Goal: Check status

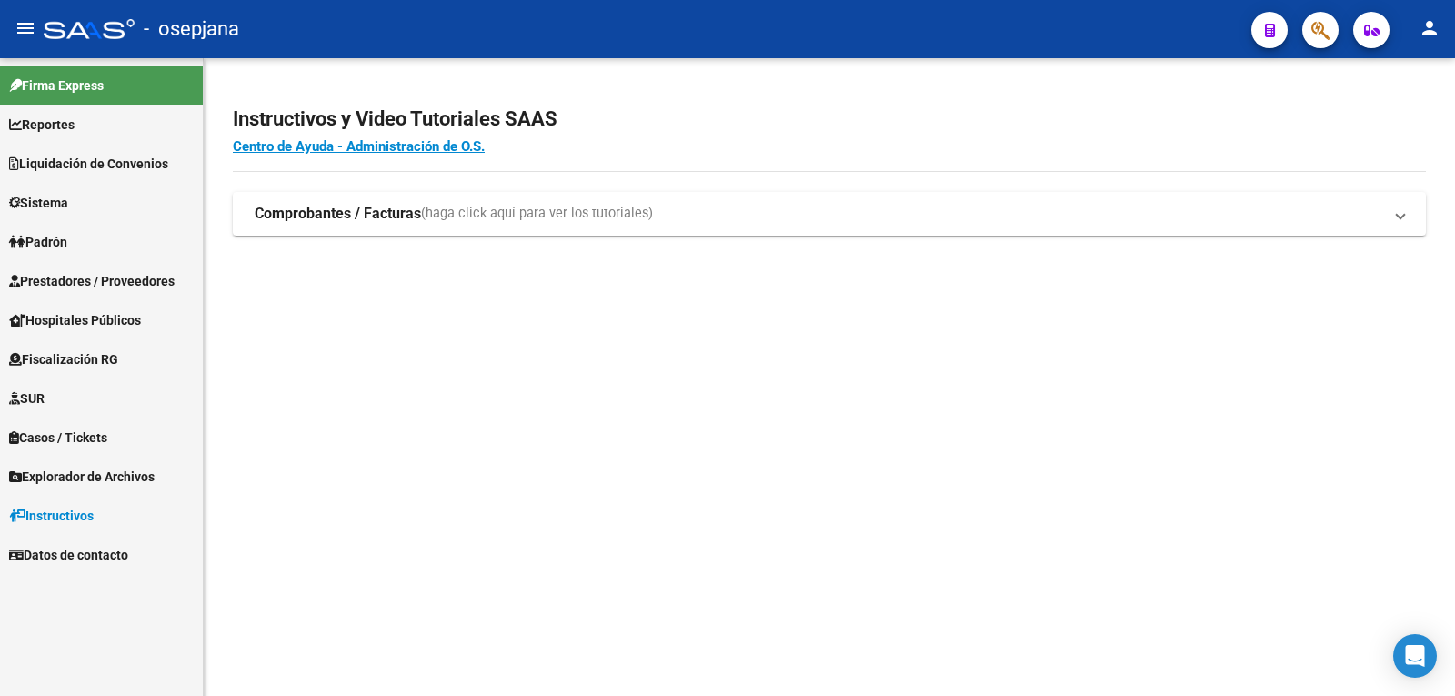
click at [45, 162] on span "Liquidación de Convenios" at bounding box center [88, 164] width 159 height 20
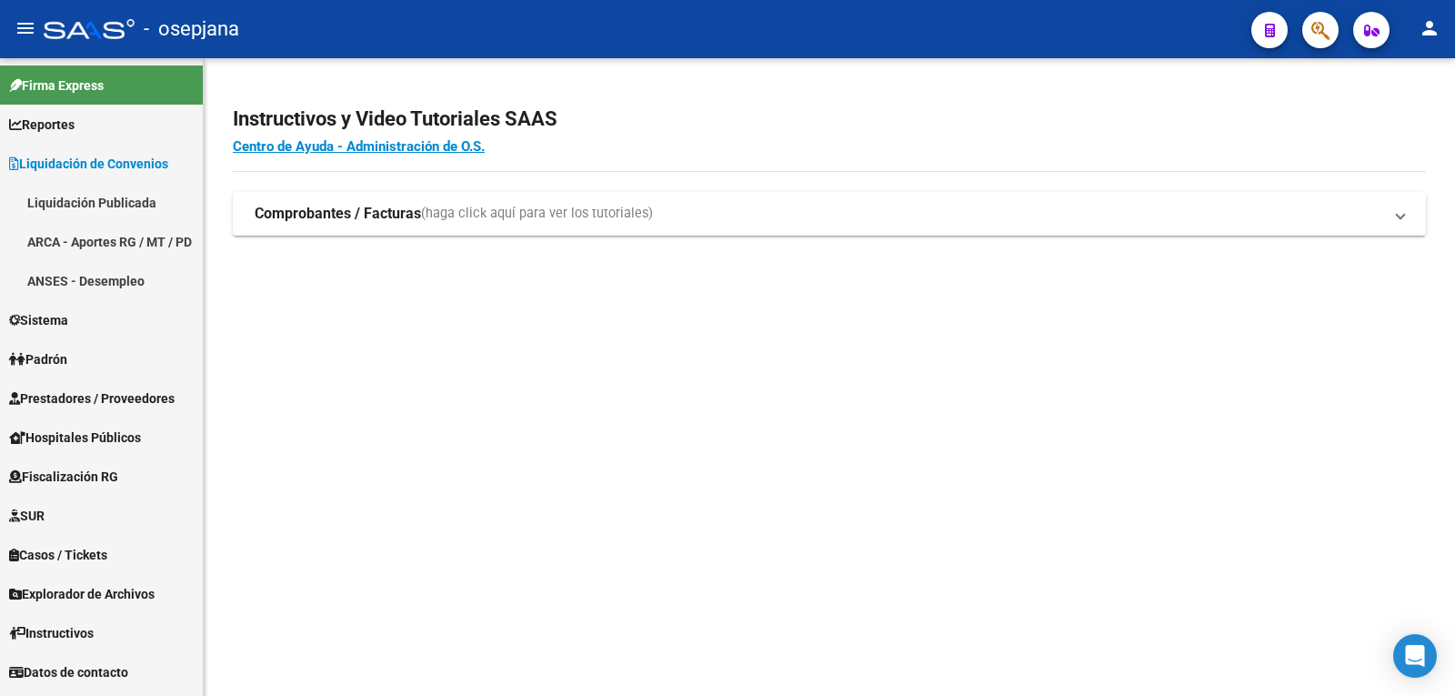
click at [65, 197] on link "Liquidación Publicada" at bounding box center [101, 202] width 203 height 39
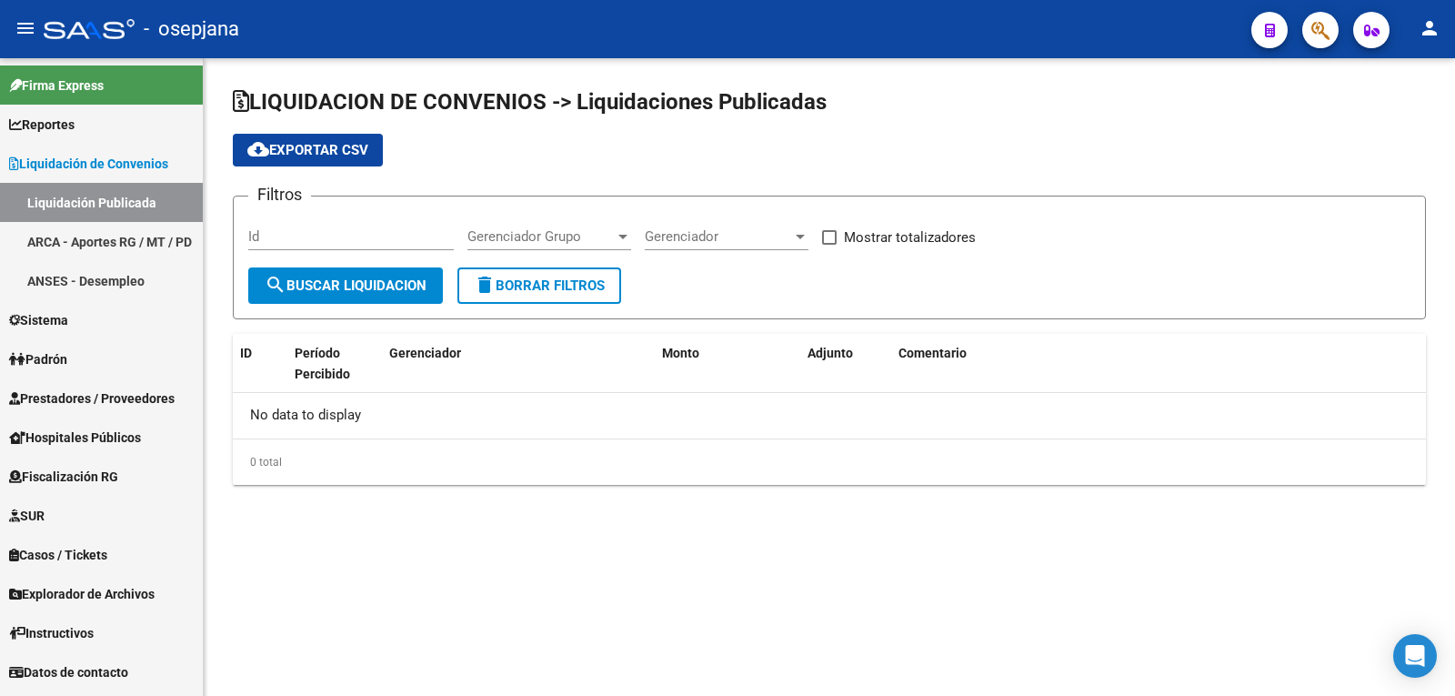
checkbox input "true"
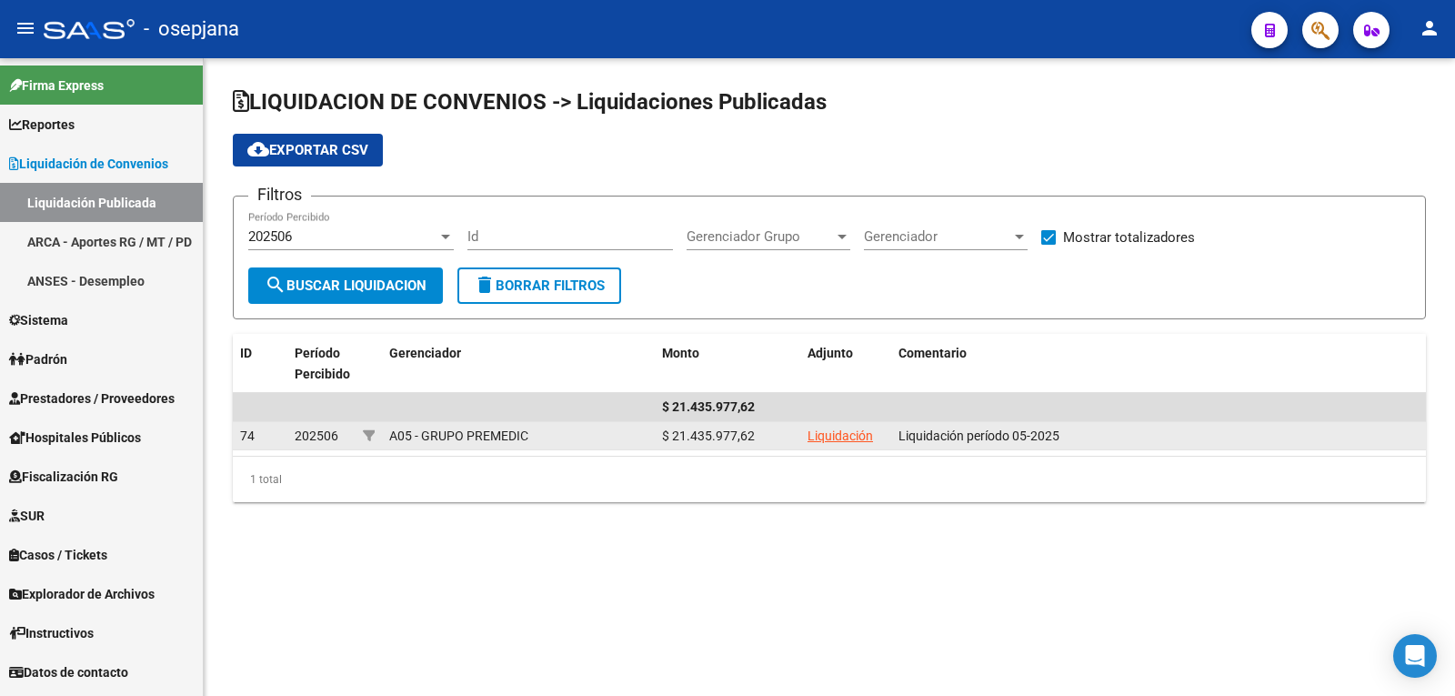
click at [817, 434] on link "Liquidación" at bounding box center [840, 435] width 65 height 15
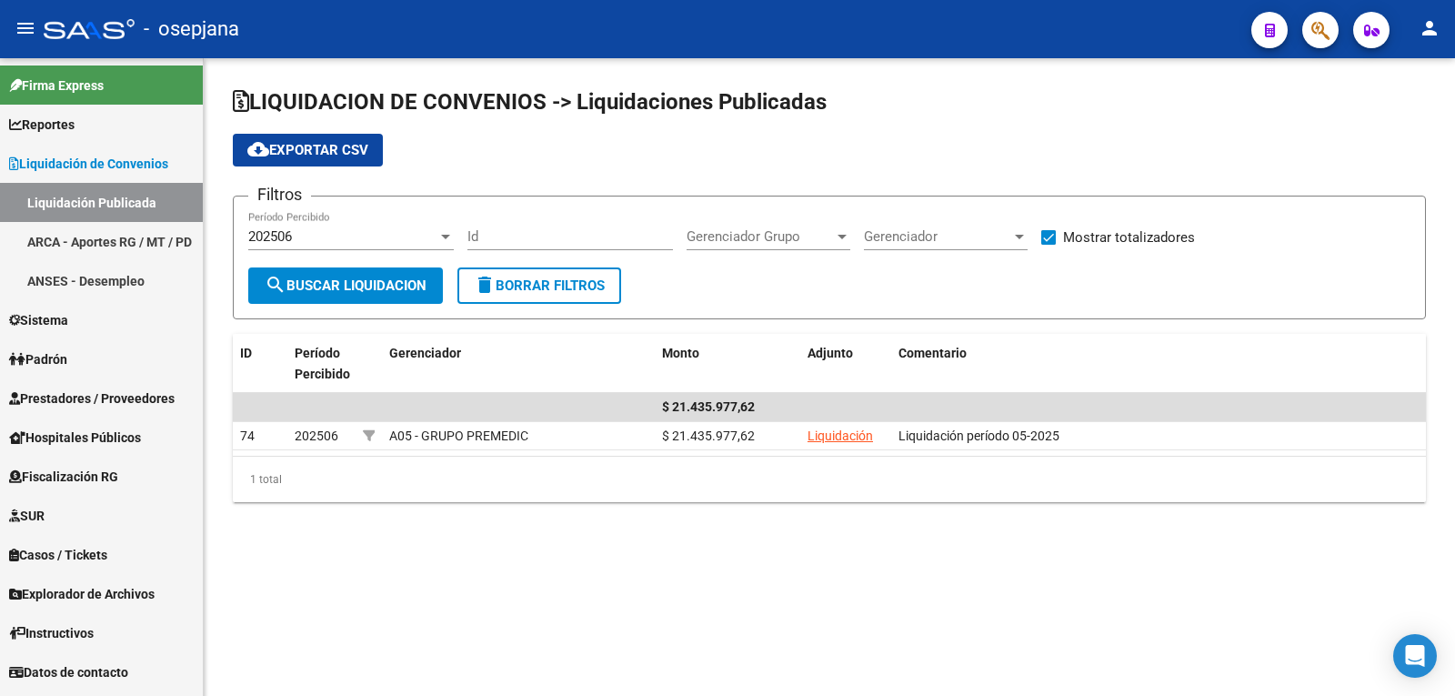
click at [116, 205] on link "Liquidación Publicada" at bounding box center [101, 202] width 203 height 39
click at [445, 235] on div at bounding box center [445, 237] width 9 height 5
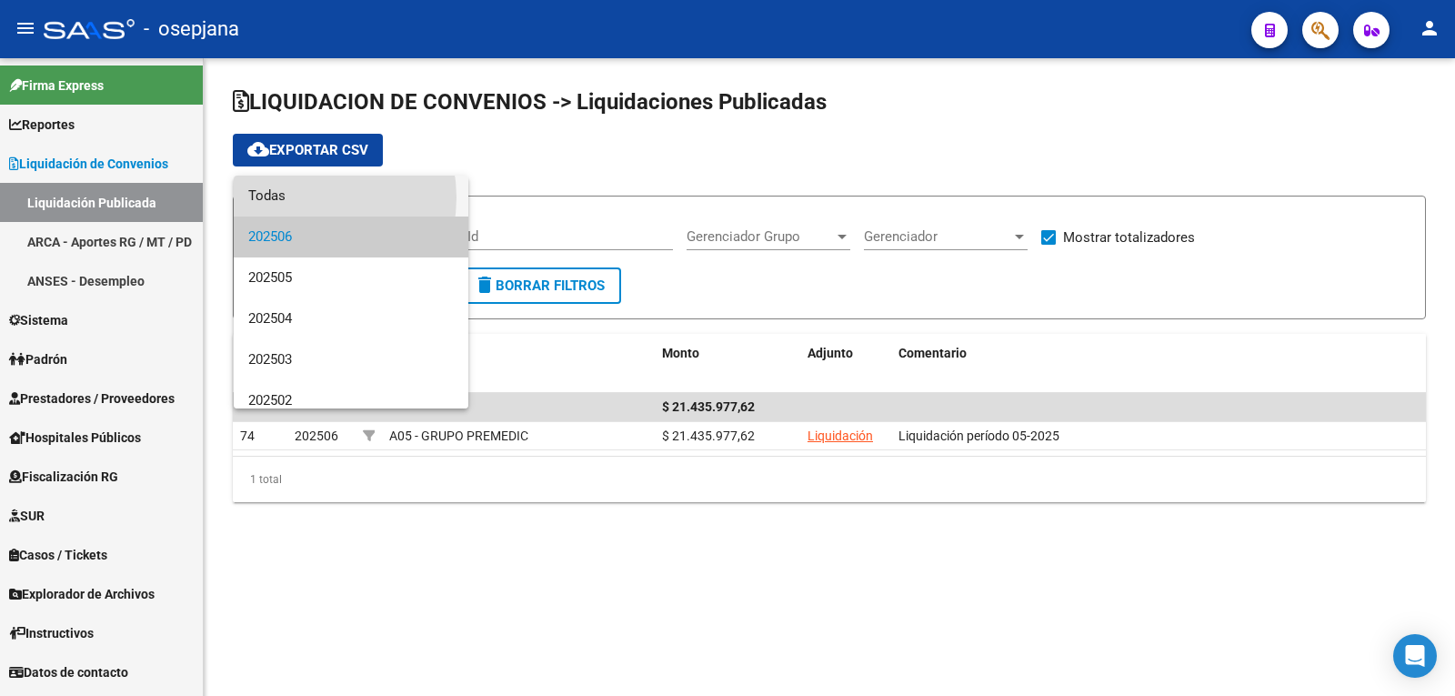
click at [303, 197] on span "Todas" at bounding box center [351, 196] width 206 height 41
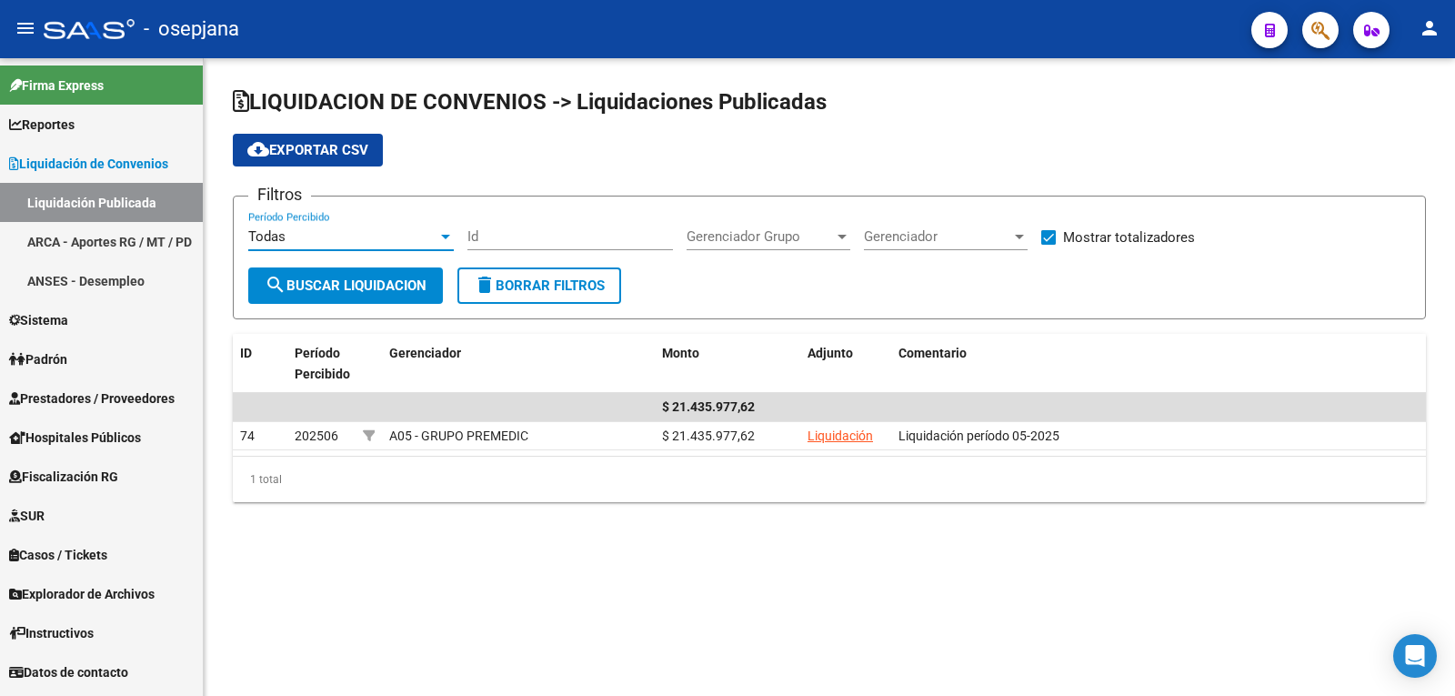
click at [430, 237] on div "Todas" at bounding box center [342, 236] width 189 height 16
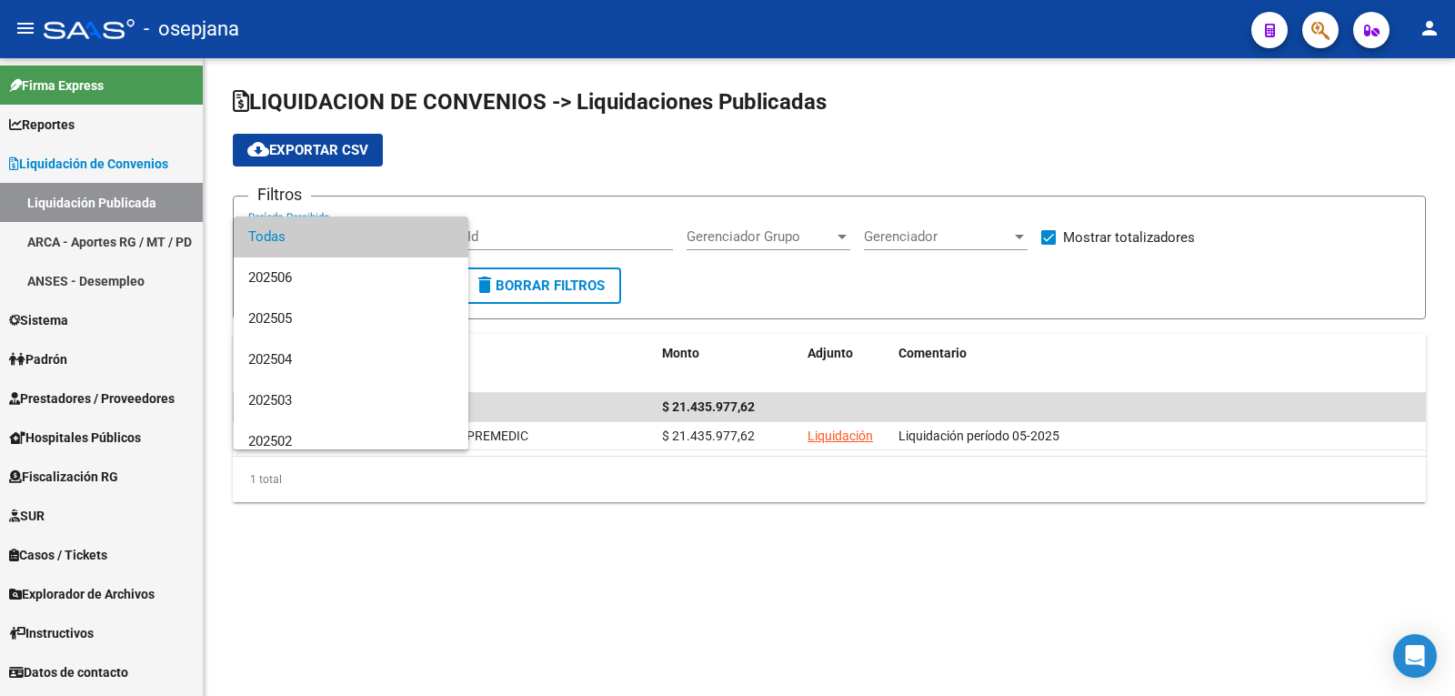
click at [737, 287] on div at bounding box center [727, 348] width 1455 height 696
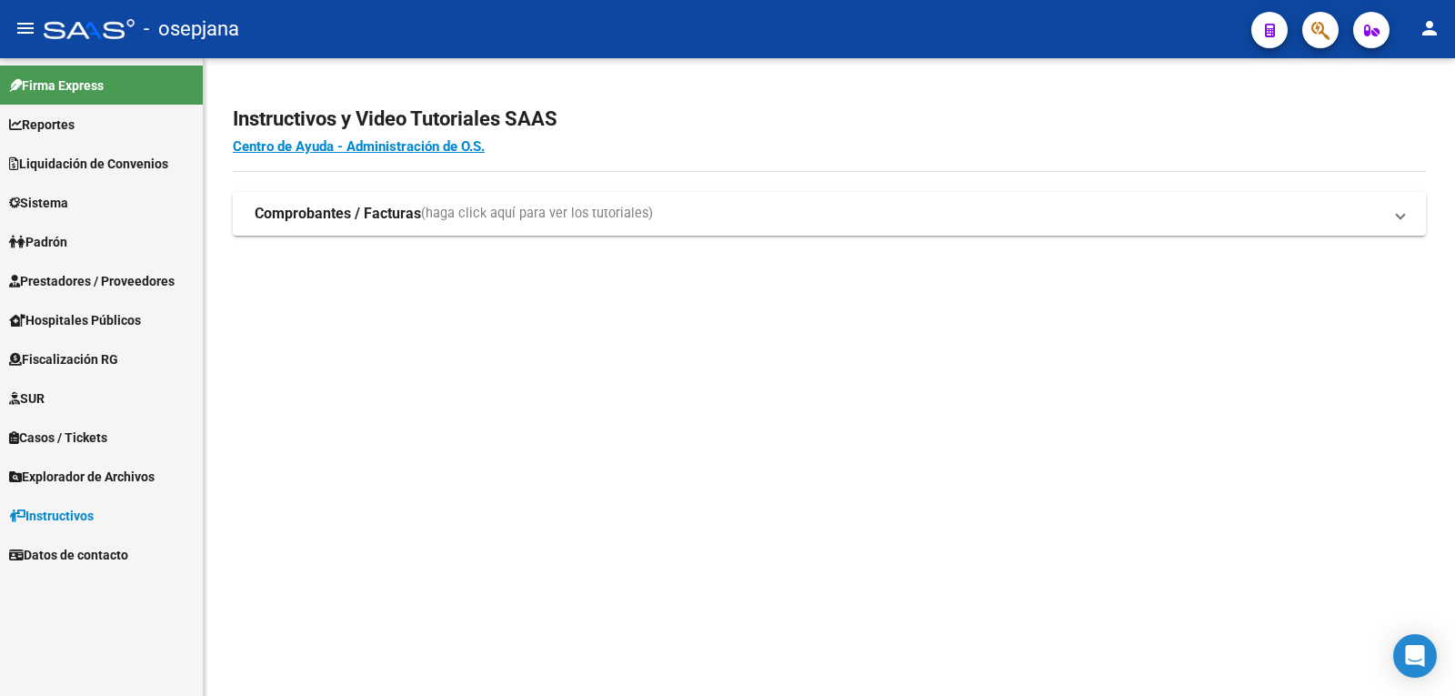
click at [92, 167] on span "Liquidación de Convenios" at bounding box center [88, 164] width 159 height 20
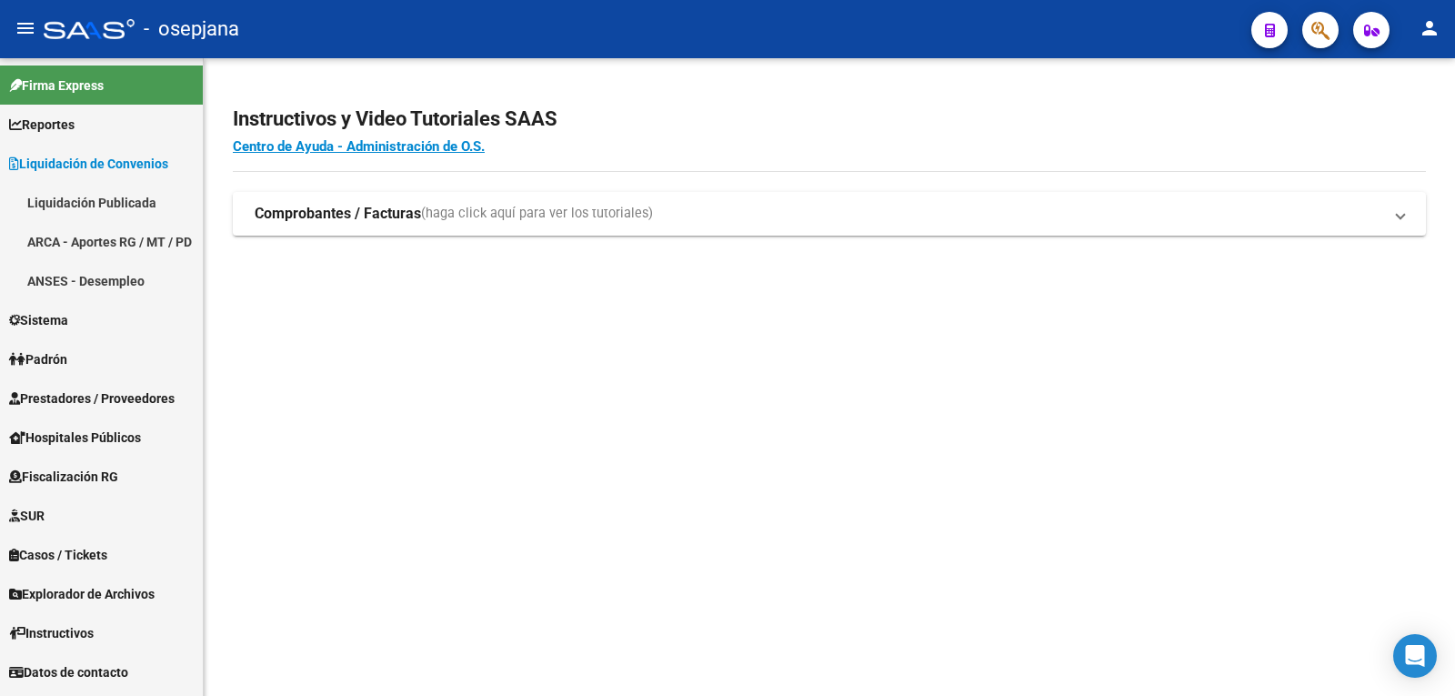
click at [93, 206] on link "Liquidación Publicada" at bounding box center [101, 202] width 203 height 39
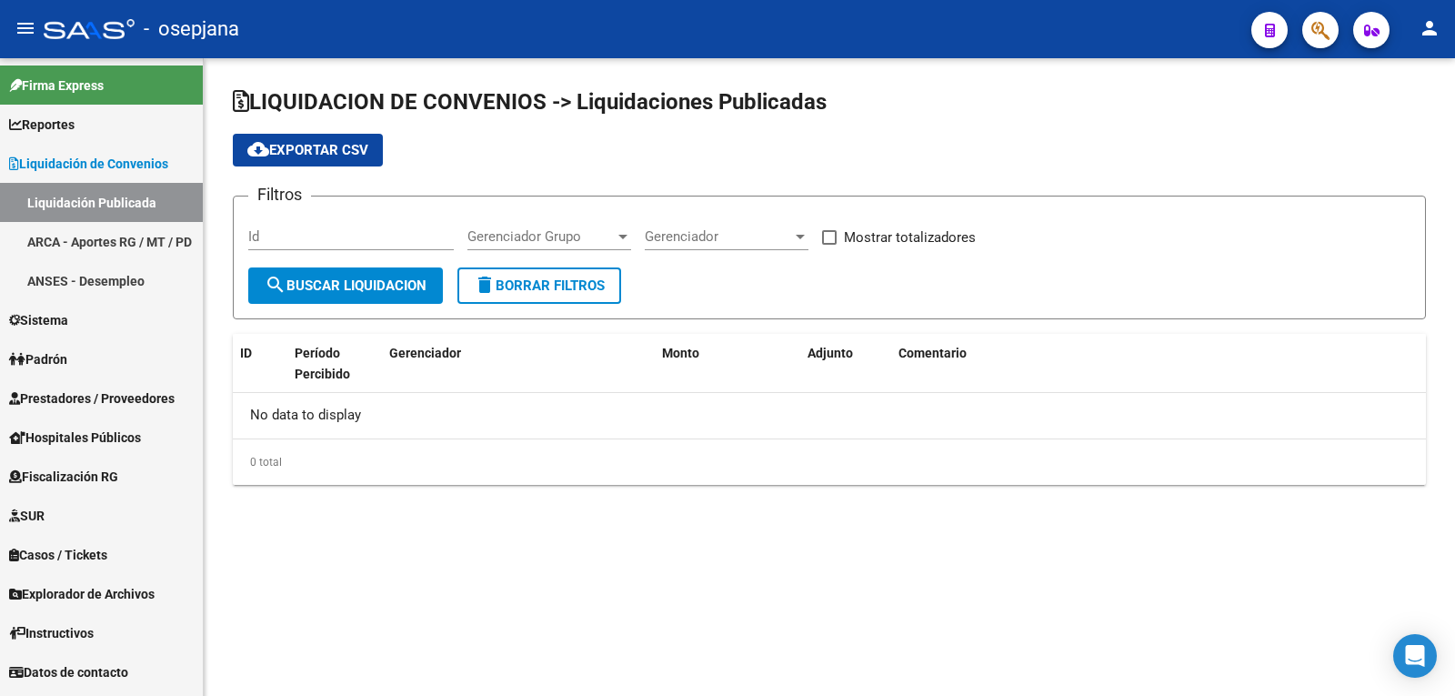
checkbox input "true"
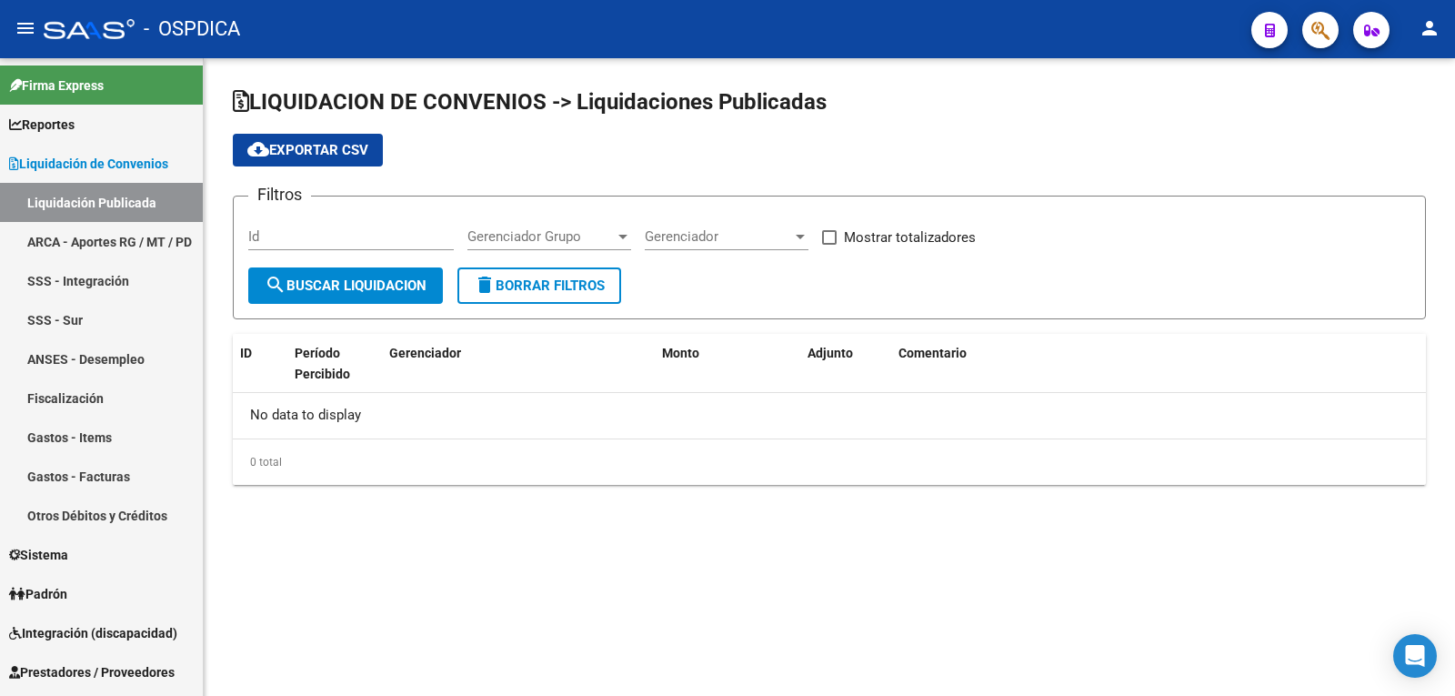
checkbox input "true"
